Goal: Task Accomplishment & Management: Manage account settings

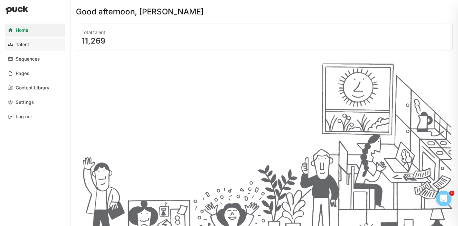
click at [28, 44] on div "Talent" at bounding box center [22, 45] width 13 height 6
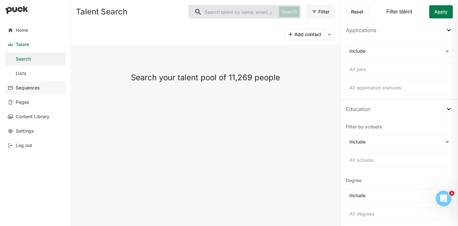
click at [26, 88] on div "Sequences" at bounding box center [28, 88] width 24 height 6
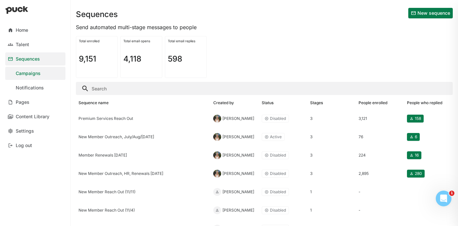
scroll to position [14, 0]
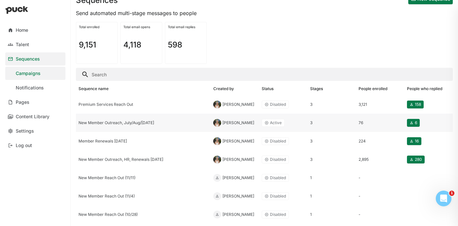
click at [133, 123] on div "New Member Outreach, July/Aug/[DATE]" at bounding box center [144, 123] width 130 height 5
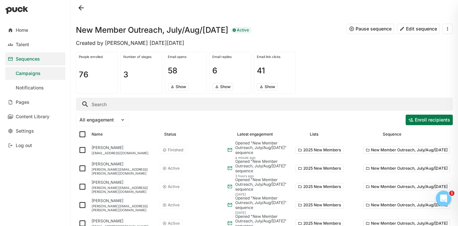
click at [79, 9] on button at bounding box center [81, 8] width 10 height 10
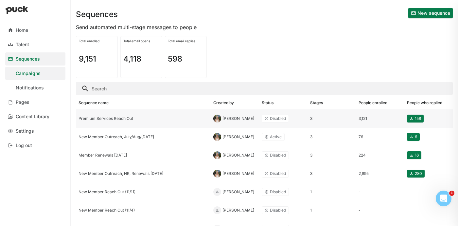
click at [87, 116] on div "Premium Services Reach Out" at bounding box center [143, 118] width 135 height 18
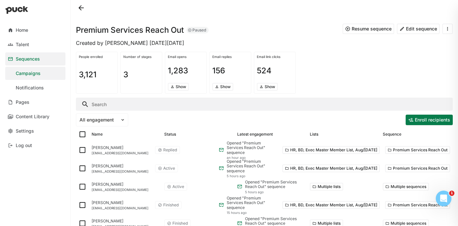
click at [444, 26] on button at bounding box center [448, 29] width 10 height 10
click at [346, 64] on div "People enrolled 3,121 Number of stages 3 Email opens 1,283 Show Email replies 1…" at bounding box center [264, 72] width 377 height 47
click at [412, 27] on button "Edit sequence" at bounding box center [418, 29] width 43 height 10
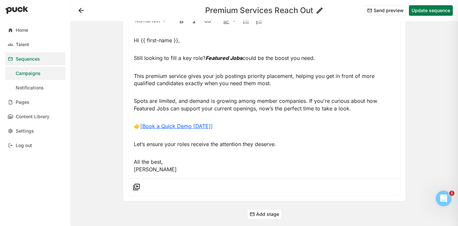
scroll to position [751, 0]
click at [81, 12] on button at bounding box center [81, 10] width 10 height 10
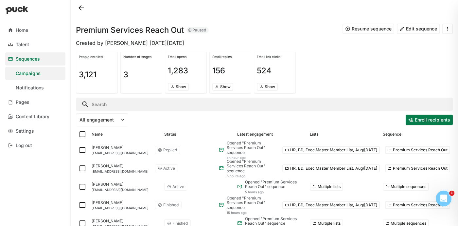
click at [81, 8] on button at bounding box center [81, 8] width 10 height 10
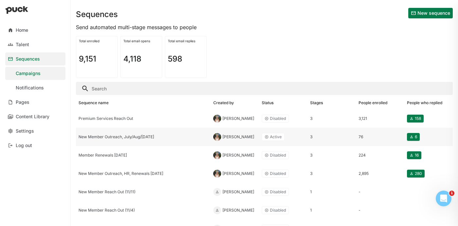
click at [130, 133] on div "New Member Outreach, July/Aug/[DATE]" at bounding box center [143, 137] width 135 height 18
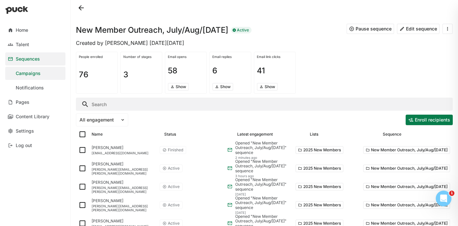
click at [446, 29] on button at bounding box center [448, 29] width 10 height 10
click at [426, 48] on div "Duplicate sequence" at bounding box center [426, 46] width 43 height 6
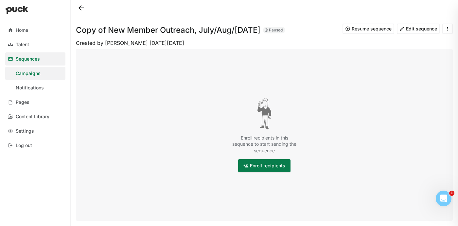
click at [403, 29] on button "Edit sequence" at bounding box center [418, 29] width 43 height 10
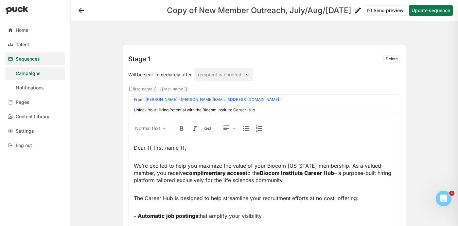
click at [187, 7] on h1 "Copy of New Member Outreach, July/Aug/[DATE]" at bounding box center [259, 11] width 185 height 8
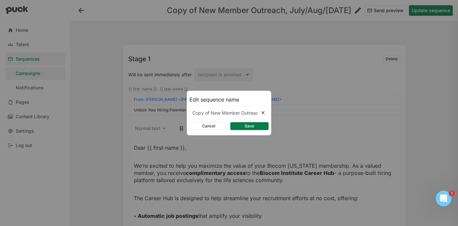
scroll to position [0, 40]
click at [206, 113] on input "Copy of New Member Outreach, July/Aug/[DATE]" at bounding box center [225, 112] width 71 height 13
drag, startPoint x: 211, startPoint y: 112, endPoint x: 155, endPoint y: 105, distance: 57.0
click at [155, 105] on div "Edit sequence name Copy of New Member Outreach, July/Aug/[DATE] Cancel Save" at bounding box center [229, 113] width 458 height 226
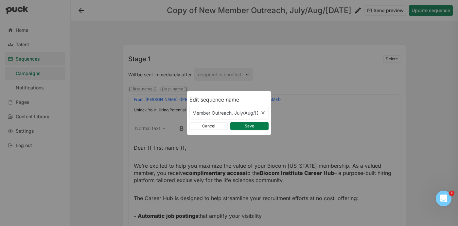
scroll to position [0, 29]
click at [245, 111] on input "New Member Outreach, July/Aug/[DATE]" at bounding box center [225, 112] width 71 height 13
type input "New Member Outreach, [DATE]"
click at [241, 126] on button "Save" at bounding box center [250, 126] width 38 height 8
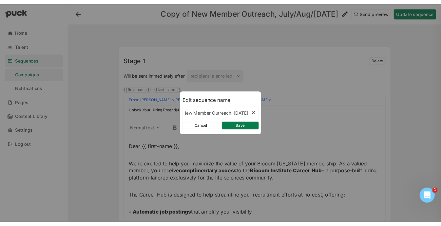
scroll to position [0, 0]
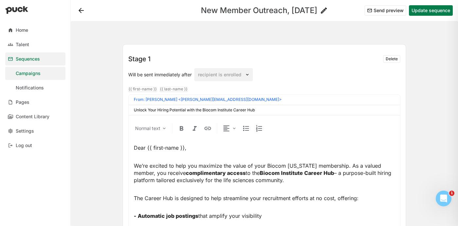
click at [78, 9] on button at bounding box center [81, 10] width 10 height 10
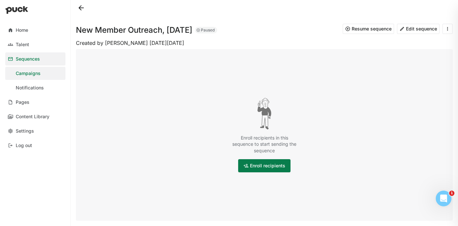
click at [78, 7] on button at bounding box center [81, 8] width 10 height 10
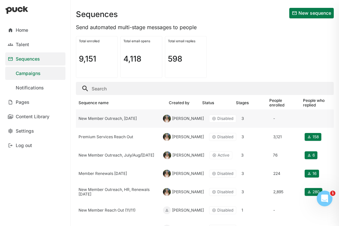
click at [110, 116] on div "New Member Outreach, [DATE]" at bounding box center [118, 118] width 79 height 5
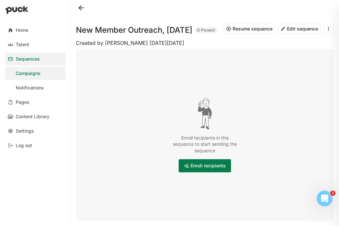
click at [299, 30] on button "Edit sequence" at bounding box center [299, 29] width 43 height 10
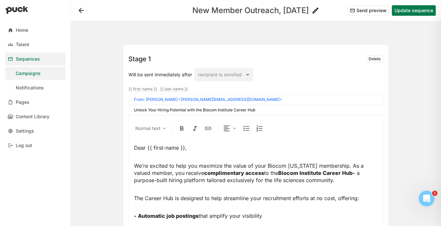
click at [80, 12] on button at bounding box center [81, 10] width 10 height 10
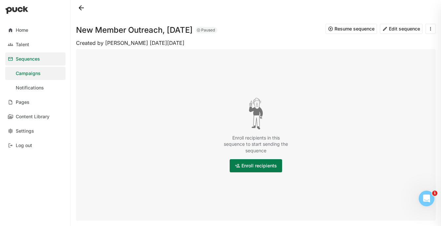
click at [78, 7] on button at bounding box center [81, 8] width 10 height 10
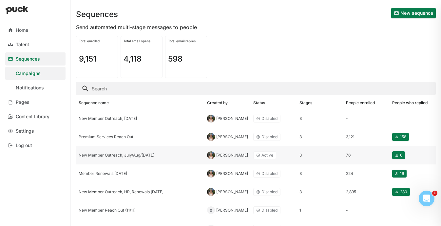
click at [147, 156] on div "New Member Outreach, July/Aug/[DATE]" at bounding box center [140, 155] width 123 height 5
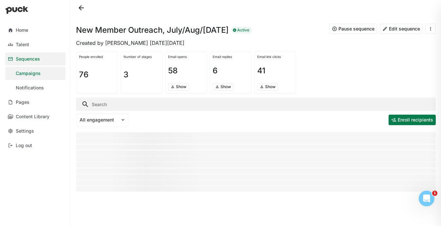
click at [409, 28] on button "Edit sequence" at bounding box center [401, 29] width 43 height 10
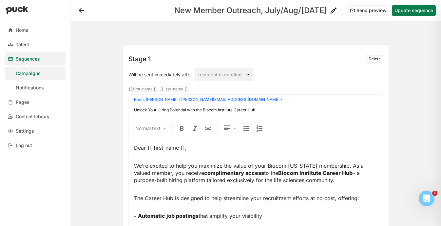
click at [292, 11] on h1 "New Member Outreach, July/Aug/[DATE]" at bounding box center [250, 11] width 153 height 8
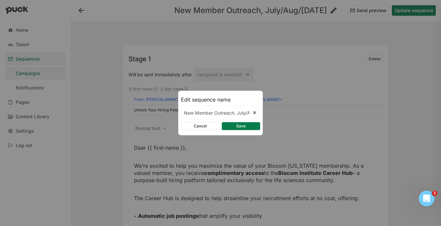
scroll to position [0, 21]
click at [222, 118] on input "New Member Outreach, July/Aug/[DATE]" at bounding box center [216, 112] width 71 height 13
drag, startPoint x: 244, startPoint y: 112, endPoint x: 223, endPoint y: 112, distance: 20.6
click at [223, 112] on input "New Member Outreach, July/Aug/[DATE]" at bounding box center [216, 112] width 71 height 13
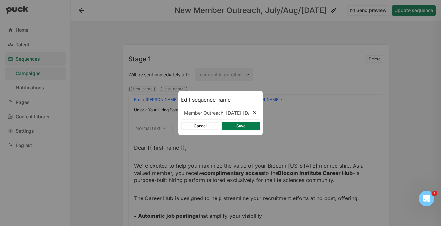
type input "New Member Outreach, [DATE]-[DATE]"
click at [244, 127] on button "Save" at bounding box center [241, 126] width 38 height 8
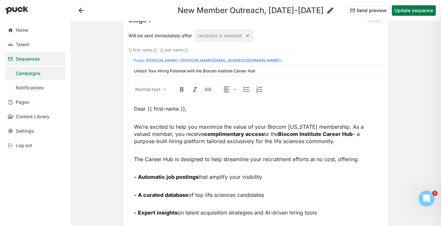
scroll to position [0, 0]
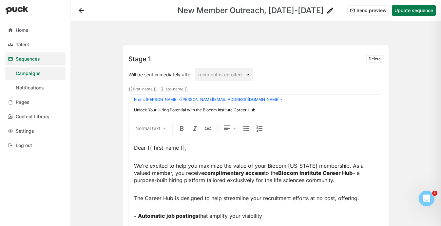
click at [155, 109] on input "Unlock Your Hiring Potential with the Biocom Institute Career Hub" at bounding box center [256, 110] width 244 height 5
paste input "Discover the Career Hub — A Powerful Part of Your Biocom Membership"
click at [186, 110] on input "Discover the Career Hub — A Powerful Part of Your Biocom Membership" at bounding box center [256, 110] width 244 height 5
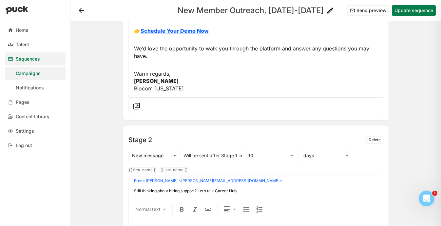
scroll to position [276, 0]
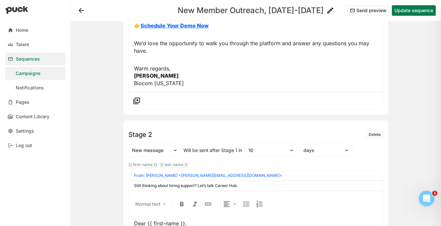
type input "Discover the Career Hub - A Powerful Part of Your Biocom Membership"
click at [160, 186] on input "Still thinking about hiring support? Let’s talk Career Hub." at bounding box center [256, 185] width 244 height 5
paste input "Biocom Career Hub demo, it's a valuable part of your membership."
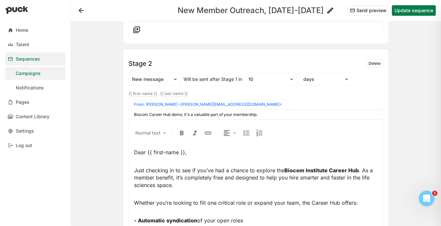
scroll to position [356, 0]
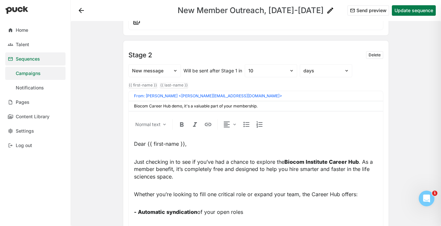
type input "Biocom Career Hub demo, it's a valuable part of your membership."
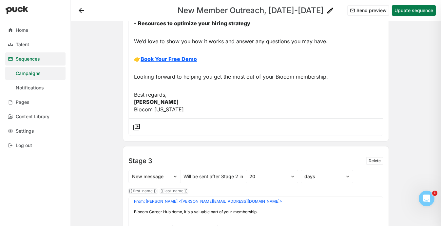
scroll to position [584, 0]
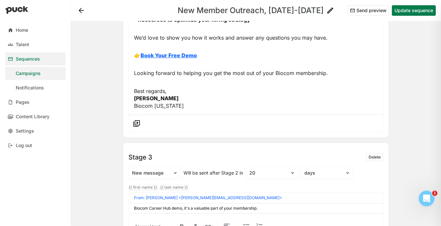
click at [176, 207] on input "Biocom Career Hub demo, it's a valuable part of your membership." at bounding box center [256, 208] width 244 height 5
paste input "Unlock a Key Benefit of Your Biocom Membership – Career Hub Demo"
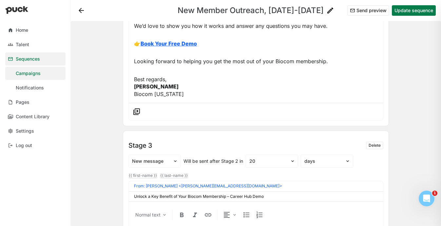
scroll to position [597, 0]
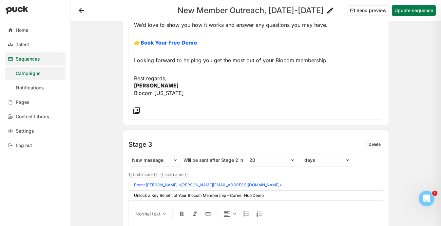
click at [229, 195] on input "Unlock a Key Benefit of Your Biocom Membership – Career Hub Demo" at bounding box center [256, 195] width 244 height 5
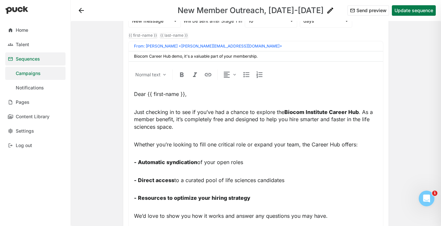
scroll to position [403, 0]
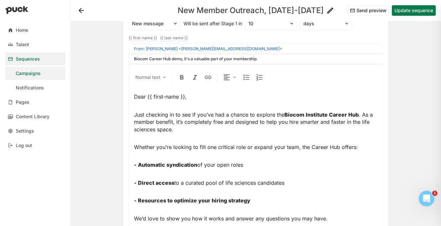
type input "Unlock a Key Benefit of Your Biocom Membership - Career Hub Demo"
click at [149, 58] on input "Biocom Career Hub demo, it's a valuable part of your membership." at bounding box center [256, 59] width 244 height 5
type input "Biocom Career Hub demo, it's a valuable part of your membership."
click at [278, 146] on p "Whether you’re looking to fill one critical role or expand your team, the Caree…" at bounding box center [256, 146] width 244 height 7
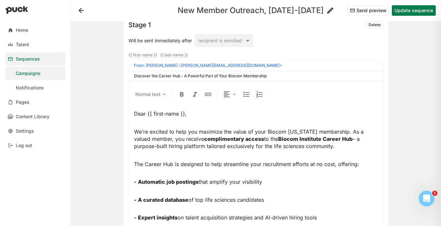
scroll to position [33, 0]
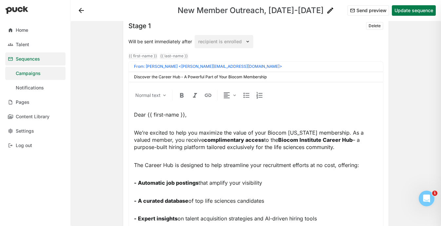
click at [414, 10] on button "Update sequence" at bounding box center [414, 10] width 44 height 10
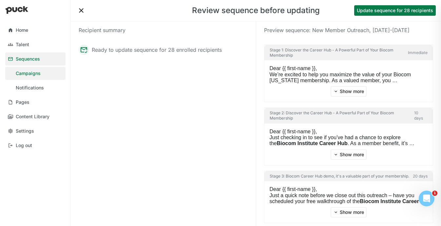
click at [372, 13] on button "Update sequence for 28 recipients" at bounding box center [395, 10] width 82 height 10
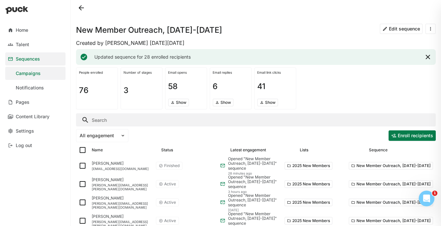
click at [79, 9] on button at bounding box center [81, 8] width 10 height 10
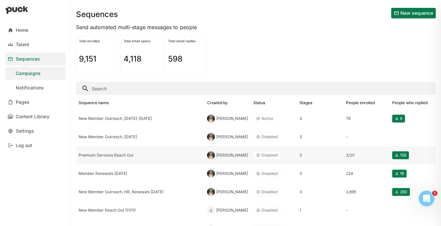
click at [103, 155] on div "Premium Services Reach Out" at bounding box center [140, 155] width 123 height 5
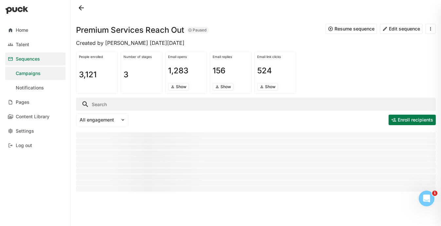
click at [402, 30] on button "Edit sequence" at bounding box center [401, 29] width 43 height 10
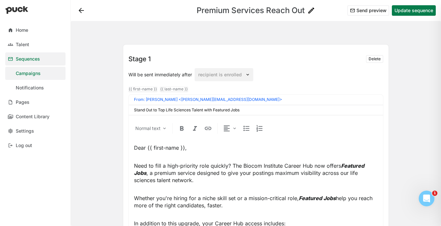
click at [211, 111] on input "Stand Out to Top Life Sciences Talent with Featured Jobs" at bounding box center [256, 110] width 244 height 5
paste input "Maximize Your Biocom Membership with Featured Job Visibility"
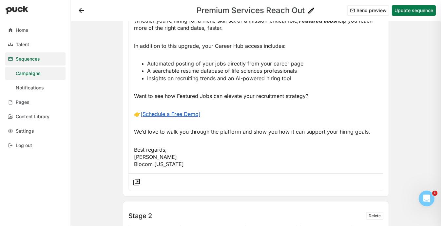
scroll to position [207, 0]
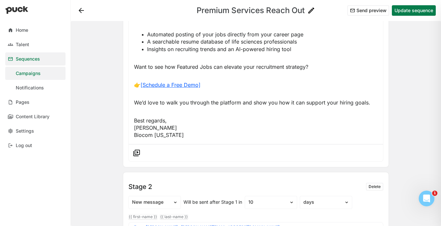
type input "Maximize Your Biocom Membership with Featured Job Visibility"
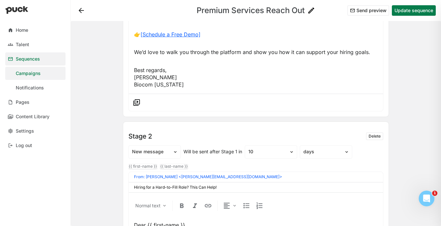
scroll to position [262, 0]
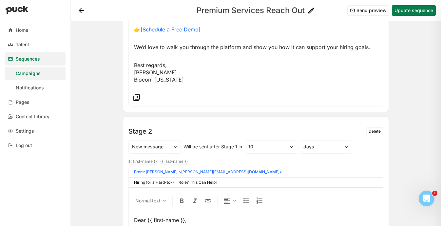
click at [159, 180] on input "Hiring for a Hard-to-Fill Role? This Can Help!" at bounding box center [256, 182] width 244 height 5
paste input "Take Advantage of This Biocom Member Benefit: Featured Jobs"
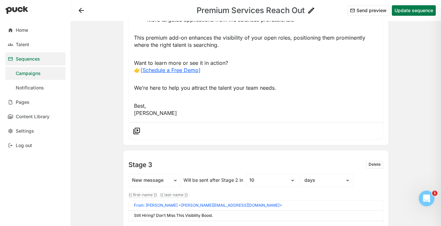
scroll to position [543, 0]
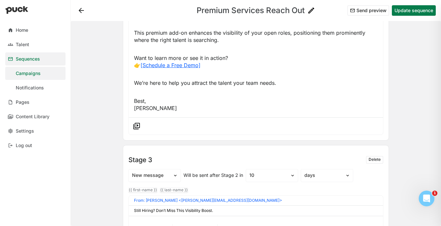
type input "Take Advantage of This Biocom Member Benefit: Featured Jobs"
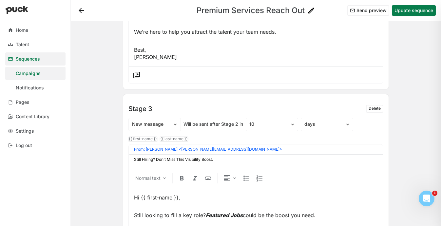
scroll to position [603, 0]
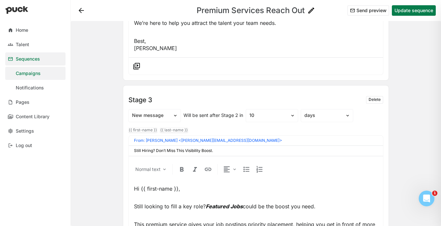
click at [180, 149] on input "Still Hiring? Don’t Miss This Visibility Boost." at bounding box center [256, 150] width 244 height 5
paste input "Gain Extra Exposure for Your Open Roles with Biocom’s Career Hub"
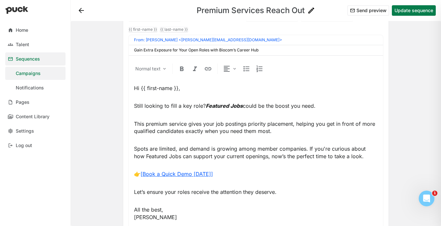
scroll to position [757, 0]
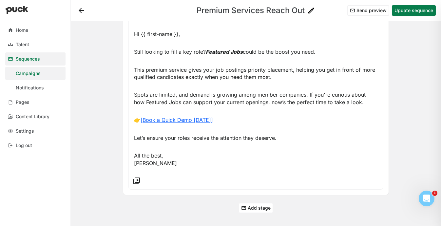
type input "Gain Extra Exposure for Your Open Roles with Biocom’s Career Hub"
click at [412, 14] on button "Update sequence" at bounding box center [414, 10] width 44 height 10
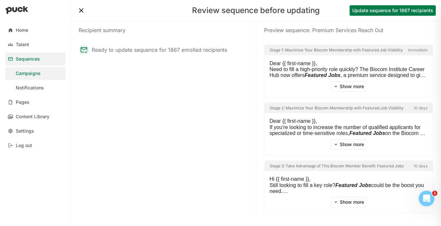
click at [400, 12] on button "Update sequence for 1867 recipients" at bounding box center [392, 10] width 86 height 10
